Goal: Task Accomplishment & Management: Manage account settings

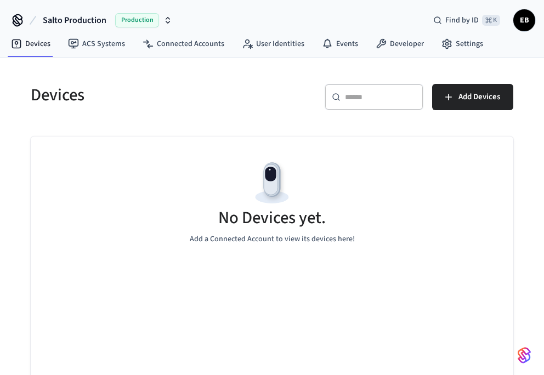
click at [524, 21] on span "EB" at bounding box center [525, 20] width 20 height 20
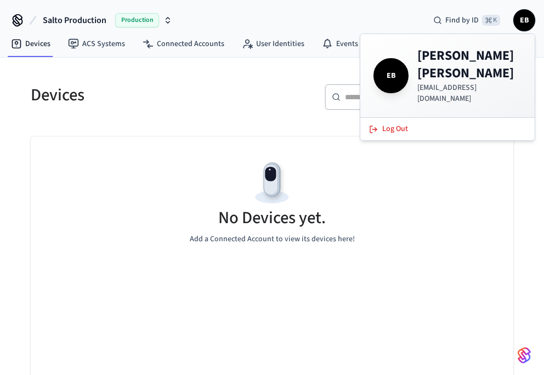
click at [250, 82] on div "Devices" at bounding box center [142, 95] width 248 height 48
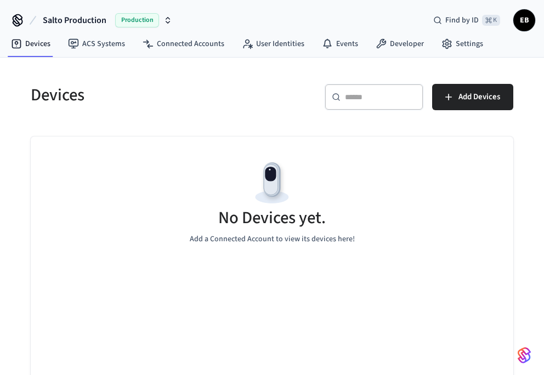
click at [19, 24] on icon at bounding box center [18, 23] width 1 height 3
click at [81, 18] on span "Salto Production" at bounding box center [75, 20] width 64 height 13
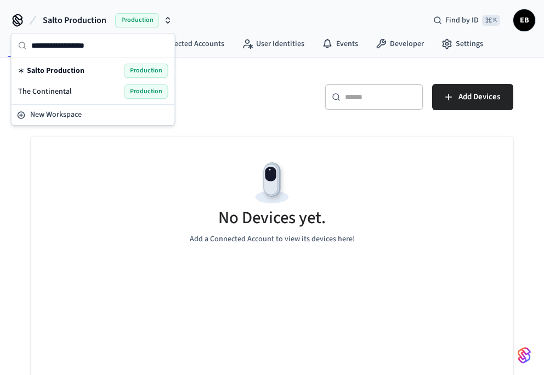
click at [56, 92] on span "The Continental" at bounding box center [45, 91] width 54 height 11
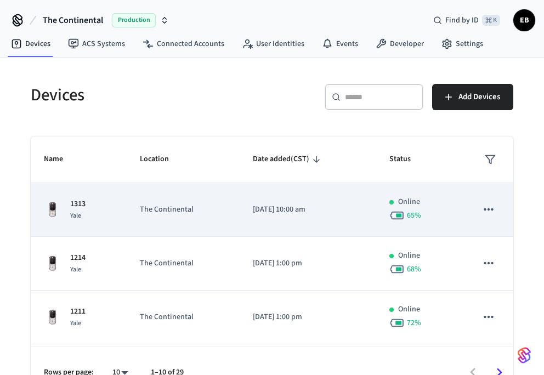
click at [49, 208] on img "sticky table" at bounding box center [53, 210] width 18 height 18
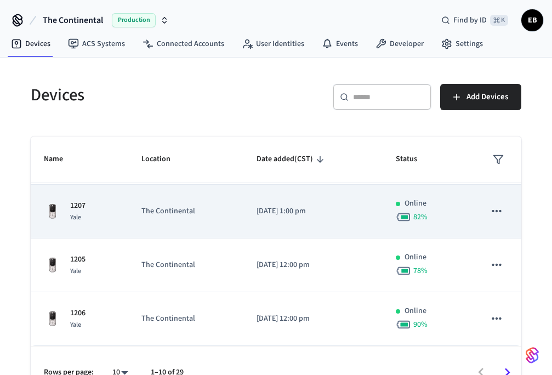
scroll to position [77, 0]
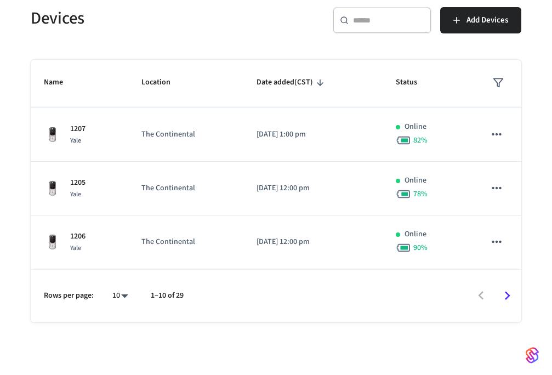
click at [510, 299] on icon "Go to next page" at bounding box center [507, 295] width 17 height 17
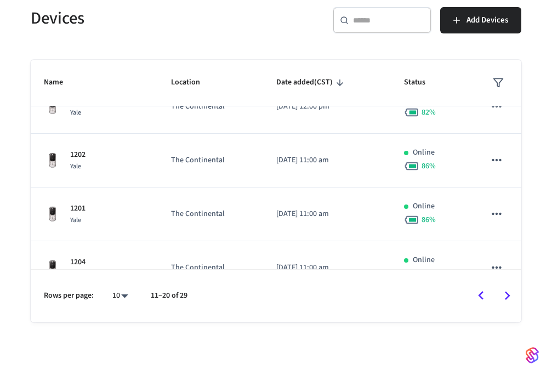
scroll to position [0, 0]
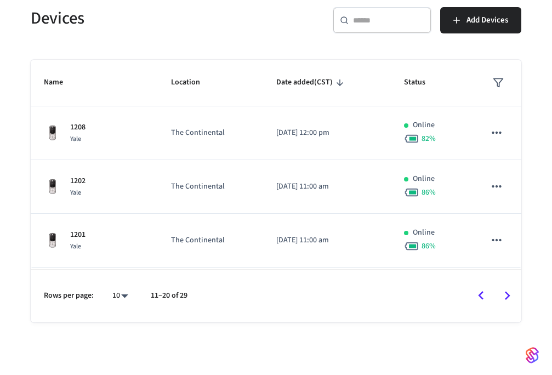
click at [124, 296] on body "The Continental Production Find by ID ⌘ K EB Devices ACS Systems Connected Acco…" at bounding box center [276, 149] width 552 height 452
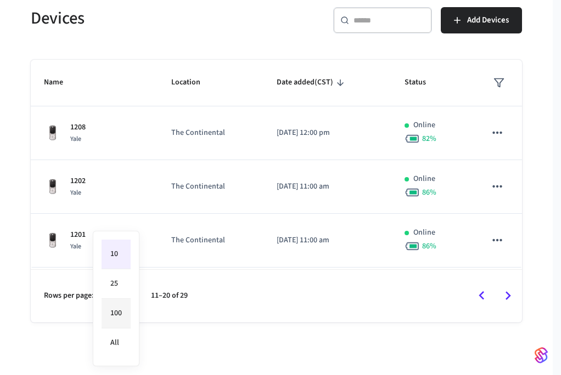
click at [118, 314] on li "100" at bounding box center [115, 314] width 29 height 30
type input "***"
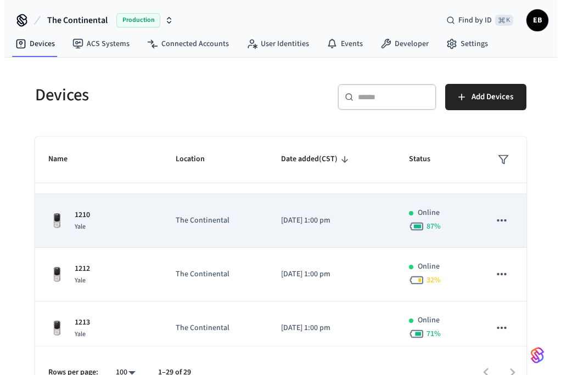
scroll to position [141, 0]
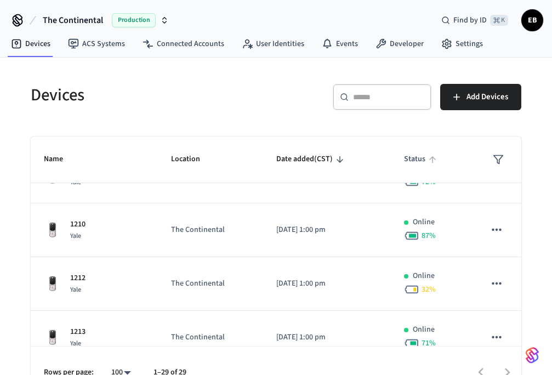
click at [404, 155] on span "Status" at bounding box center [422, 159] width 36 height 17
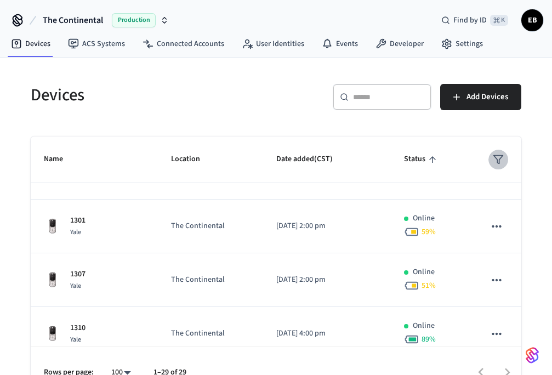
click at [493, 154] on icon "sticky table" at bounding box center [498, 159] width 11 height 11
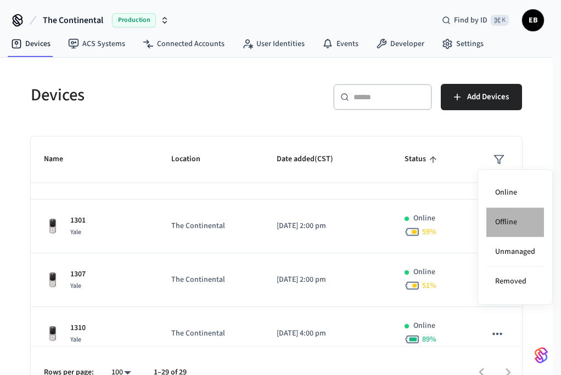
click at [510, 216] on li "Offline" at bounding box center [515, 223] width 58 height 30
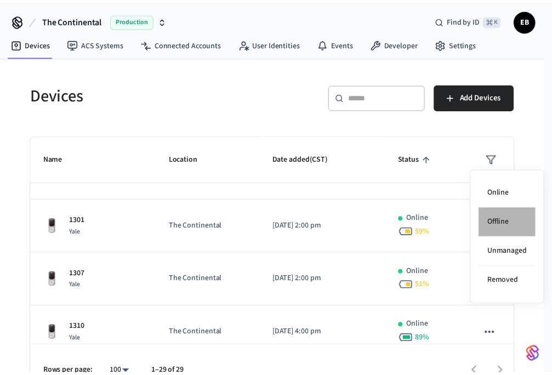
scroll to position [0, 0]
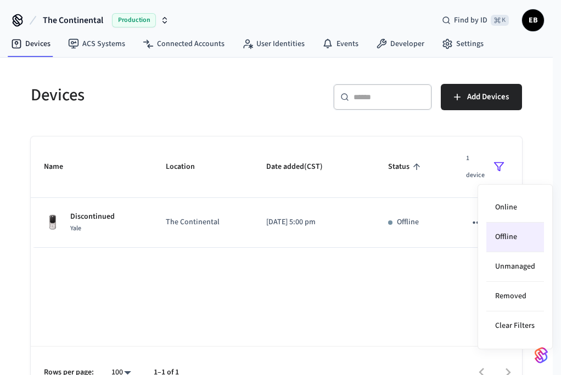
click at [335, 293] on div at bounding box center [280, 187] width 561 height 375
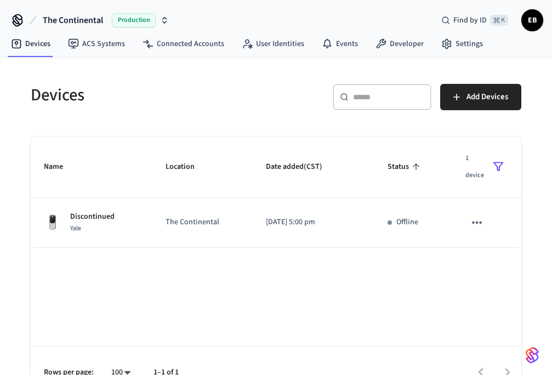
click at [373, 274] on div "Name Location Date added (CST) Status 1 device Discontinued Yale The Continenta…" at bounding box center [276, 268] width 491 height 263
click at [498, 166] on icon "sticky table" at bounding box center [498, 166] width 11 height 11
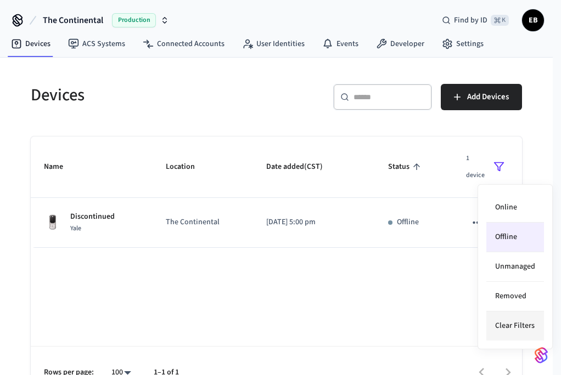
click at [507, 329] on li "Clear Filters" at bounding box center [515, 326] width 58 height 29
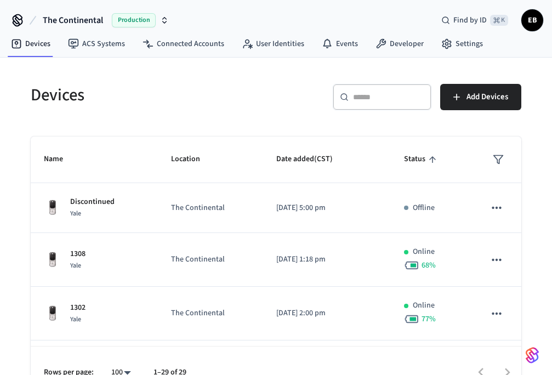
click at [494, 156] on polygon "sticky table" at bounding box center [498, 160] width 9 height 8
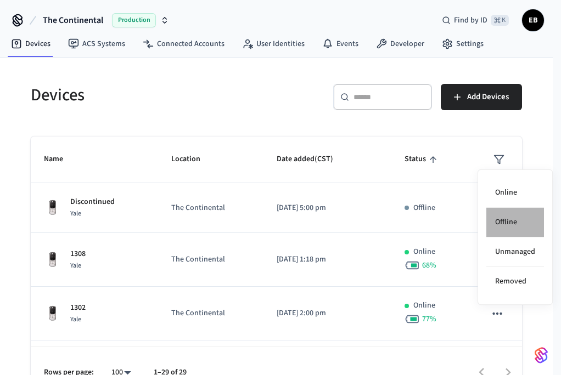
click at [504, 227] on li "Offline" at bounding box center [515, 223] width 58 height 30
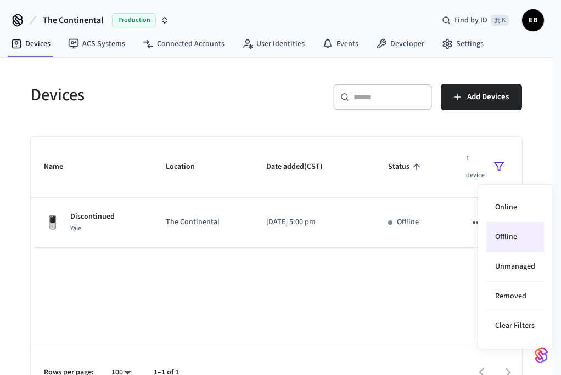
click at [435, 266] on div at bounding box center [280, 187] width 561 height 375
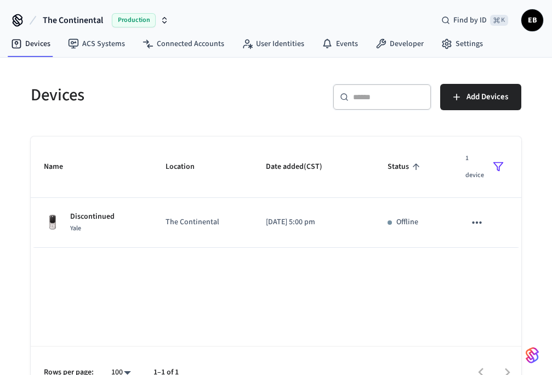
click at [116, 272] on div "Name Location Date added (CST) Status 1 device Discontinued Yale The Continenta…" at bounding box center [276, 268] width 491 height 263
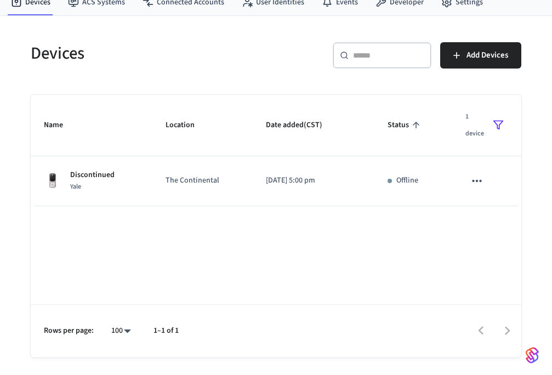
scroll to position [77, 0]
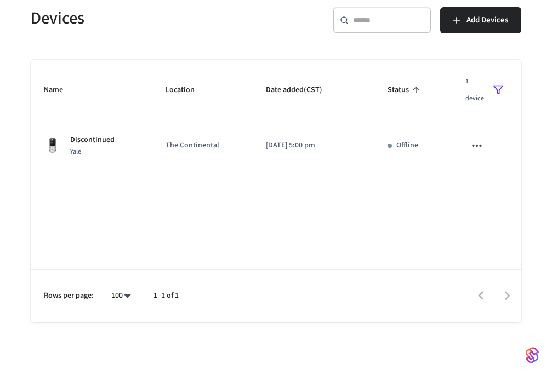
drag, startPoint x: 171, startPoint y: 183, endPoint x: 154, endPoint y: 183, distance: 17.6
click at [171, 183] on div "Name Location Date added (CST) Status 1 device Discontinued Yale The Continenta…" at bounding box center [276, 191] width 491 height 263
click at [167, 7] on h5 "Devices" at bounding box center [150, 18] width 239 height 22
click at [62, 14] on h5 "Devices" at bounding box center [150, 18] width 239 height 22
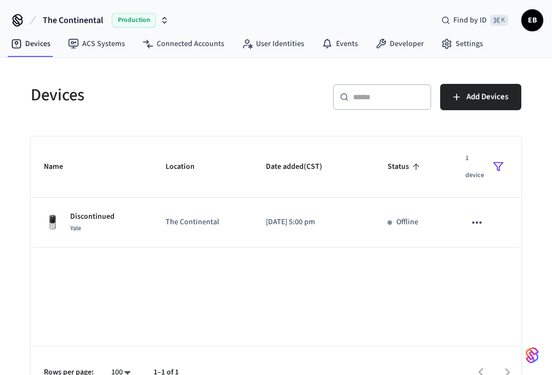
click at [88, 19] on span "The Continental" at bounding box center [73, 20] width 60 height 13
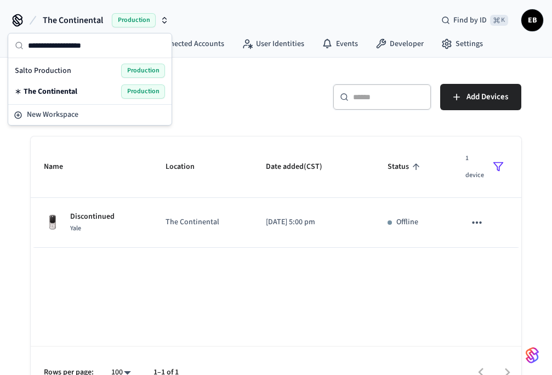
click at [144, 93] on span "Production" at bounding box center [143, 91] width 44 height 14
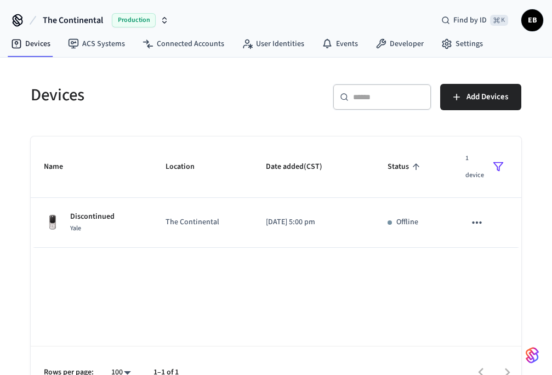
click at [292, 98] on div "​ ​ Add Devices" at bounding box center [402, 101] width 239 height 35
click at [470, 44] on link "Settings" at bounding box center [462, 44] width 59 height 20
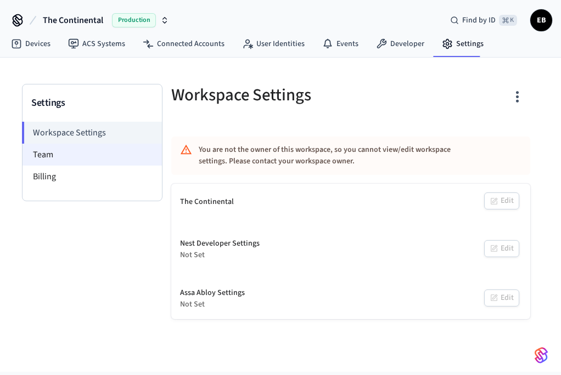
click at [46, 161] on li "Team" at bounding box center [91, 155] width 139 height 22
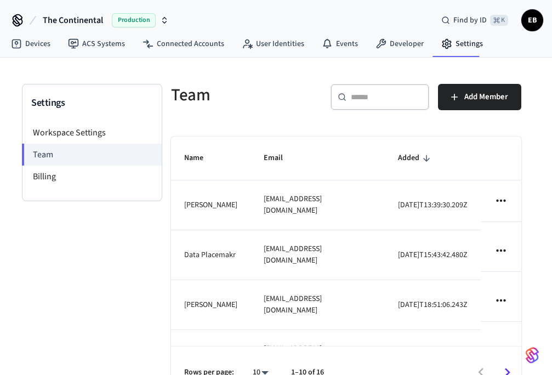
click at [143, 255] on div "Settings Workspace Settings Team Billing" at bounding box center [92, 252] width 140 height 337
drag, startPoint x: 253, startPoint y: 309, endPoint x: 463, endPoint y: 322, distance: 210.0
click at [463, 322] on tr "[PERSON_NAME] [EMAIL_ADDRESS][DOMAIN_NAME] [DATE]T18:51:06.243Z" at bounding box center [346, 305] width 351 height 50
click at [213, 330] on td "[PERSON_NAME]" at bounding box center [211, 305] width 80 height 50
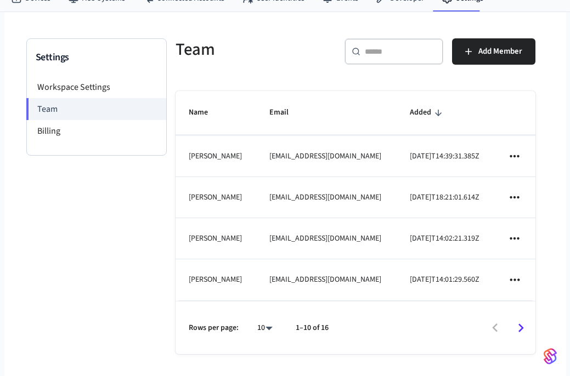
scroll to position [334, 0]
click at [427, 335] on div at bounding box center [437, 328] width 195 height 26
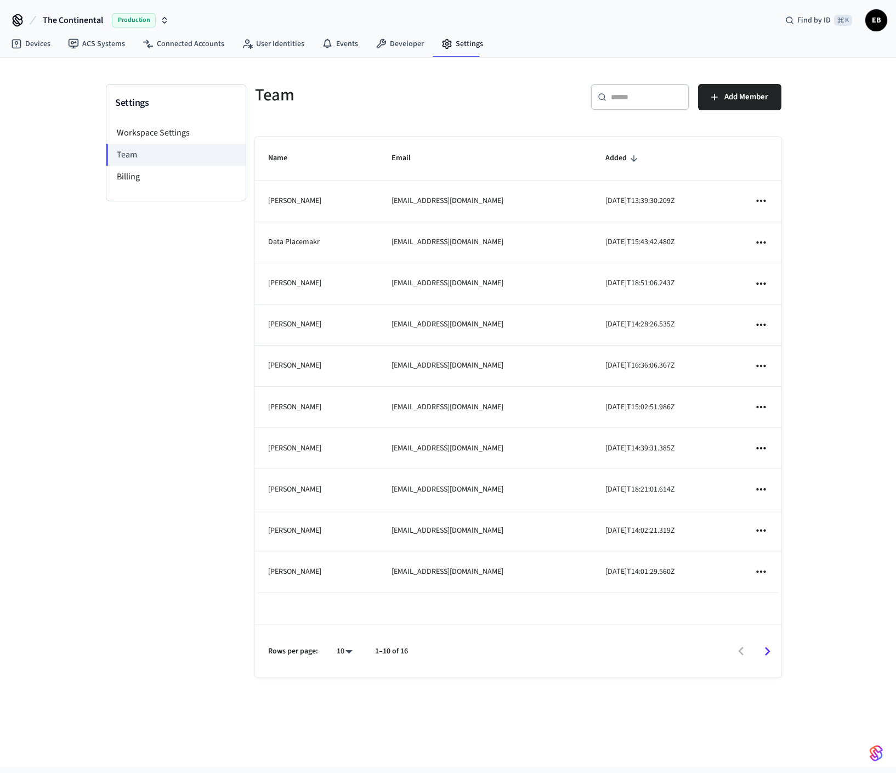
scroll to position [0, 0]
